Goal: Find specific page/section: Find specific page/section

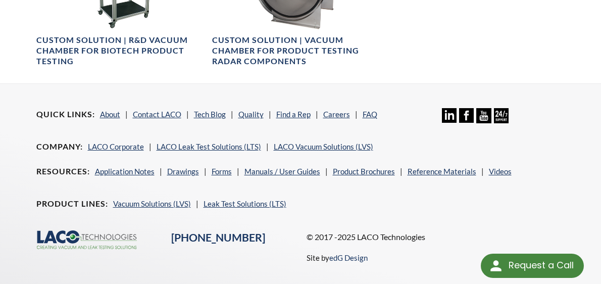
scroll to position [808, 0]
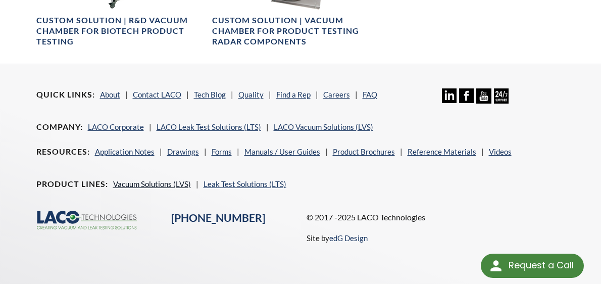
click at [156, 179] on link "Vacuum Solutions (LVS)" at bounding box center [152, 183] width 78 height 9
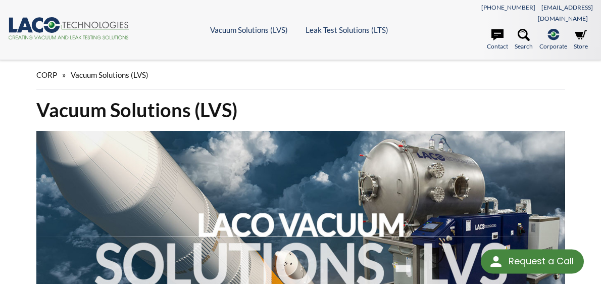
select select "Language Translate Widget"
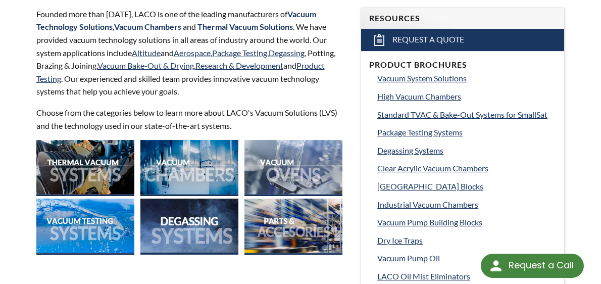
scroll to position [404, 0]
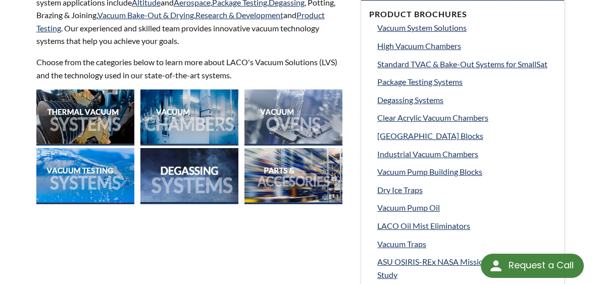
click at [306, 106] on img at bounding box center [294, 117] width 98 height 56
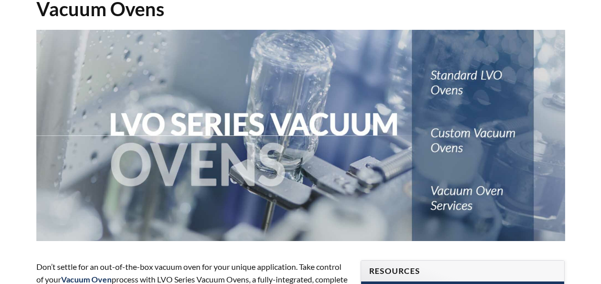
select select "Language Translate Widget"
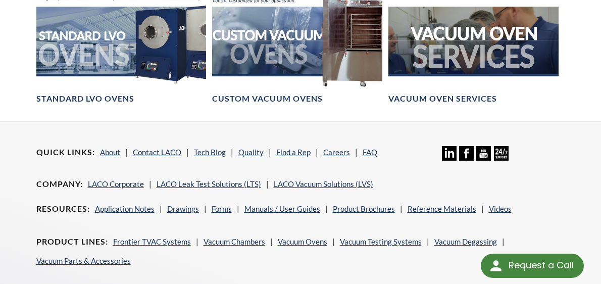
scroll to position [758, 0]
